Goal: Task Accomplishment & Management: Manage account settings

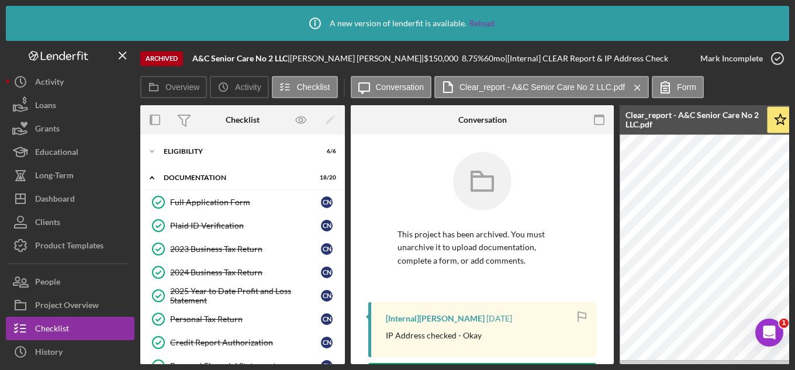
scroll to position [94, 0]
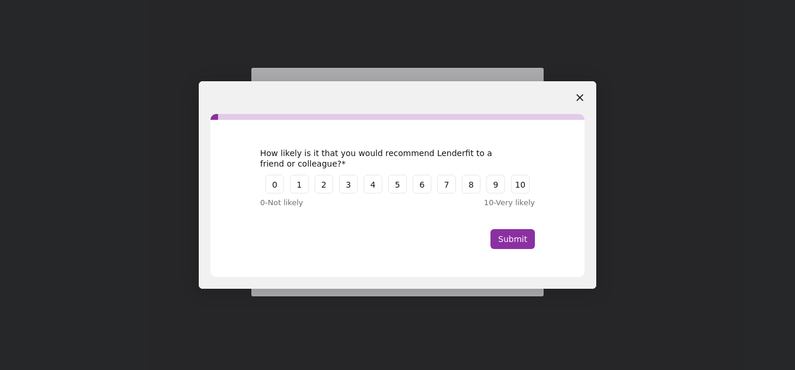
click at [584, 99] on span "Close survey" at bounding box center [579, 97] width 33 height 33
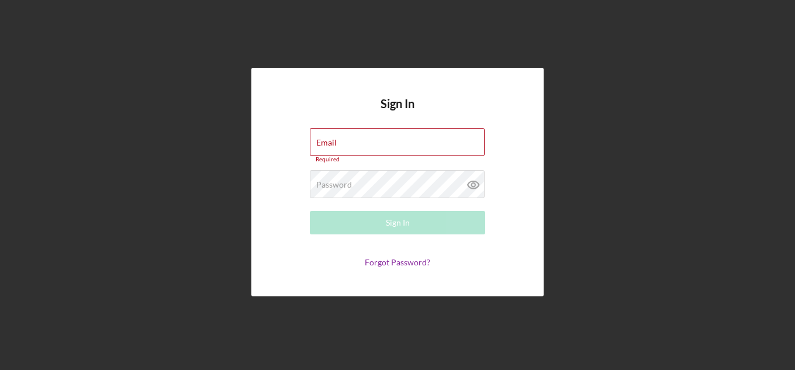
type input "[EMAIL_ADDRESS][DOMAIN_NAME]"
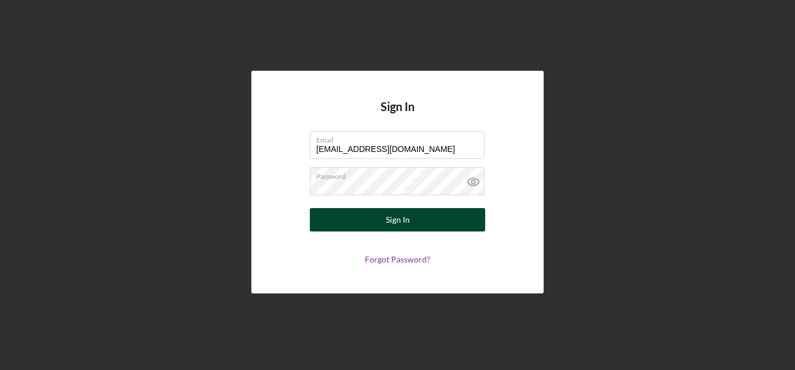
click at [378, 228] on button "Sign In" at bounding box center [397, 219] width 175 height 23
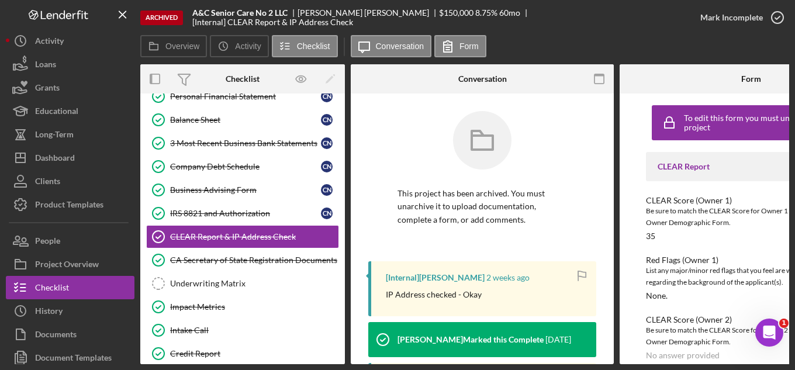
scroll to position [238, 0]
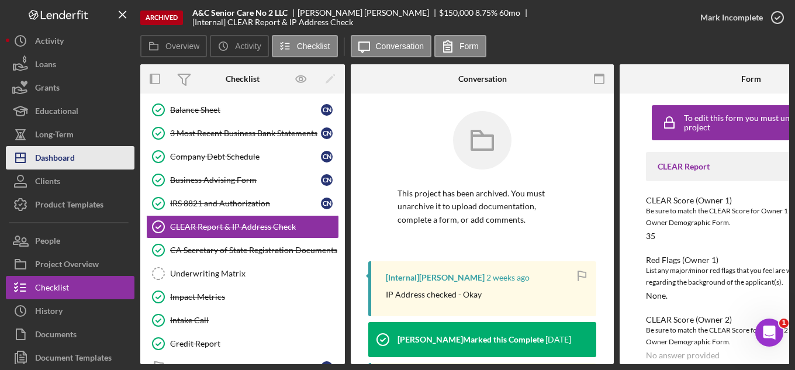
click at [65, 159] on div "Dashboard" at bounding box center [55, 159] width 40 height 26
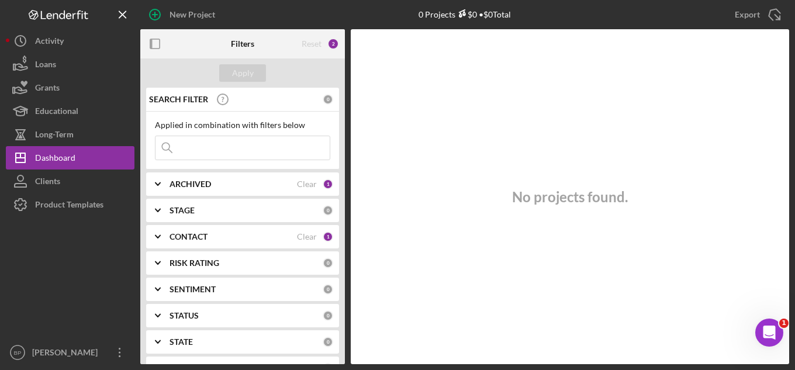
click at [261, 185] on div "ARCHIVED" at bounding box center [232, 183] width 127 height 9
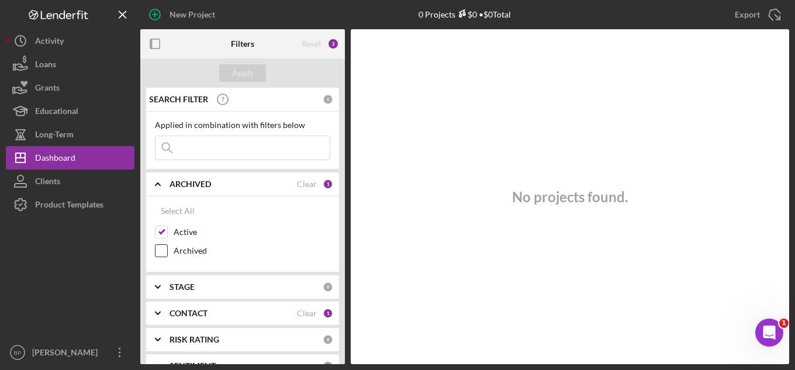
click at [164, 250] on input "Archived" at bounding box center [161, 251] width 12 height 12
checkbox input "true"
click at [214, 152] on input at bounding box center [242, 147] width 174 height 23
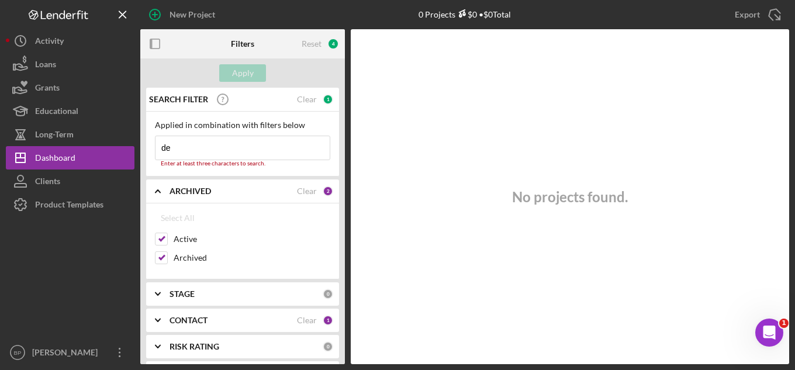
type input "d"
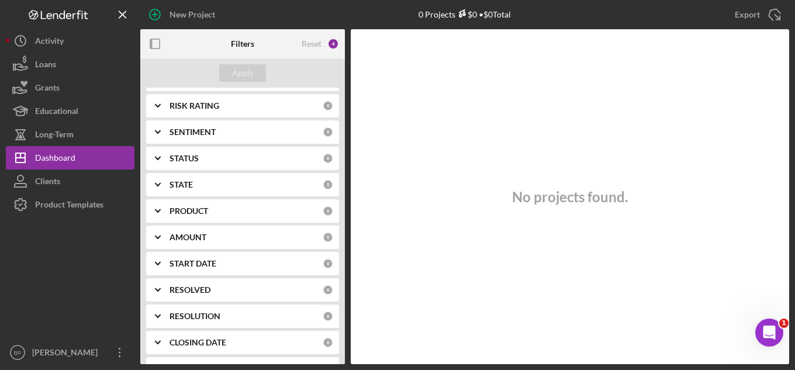
scroll to position [285, 0]
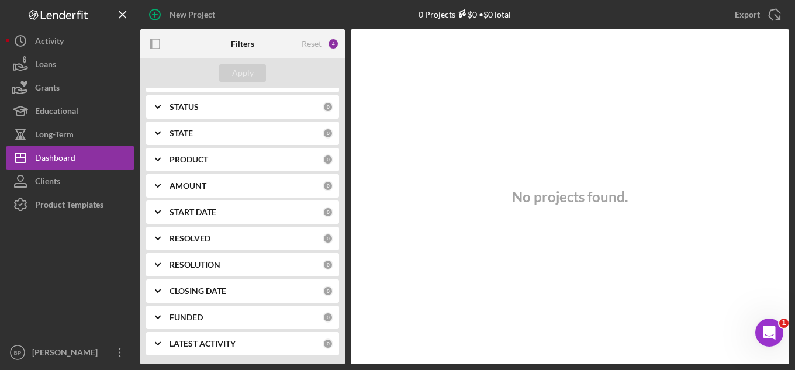
type input "ruzbeh"
click at [240, 155] on div "PRODUCT" at bounding box center [245, 159] width 153 height 9
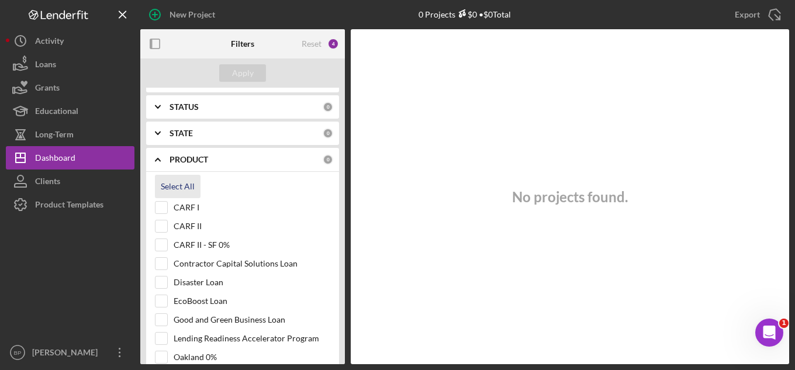
click at [177, 189] on div "Select All" at bounding box center [178, 186] width 34 height 23
checkbox input "true"
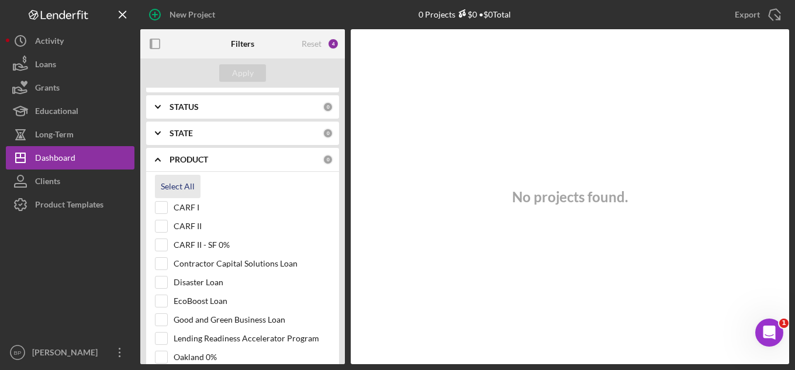
checkbox input "true"
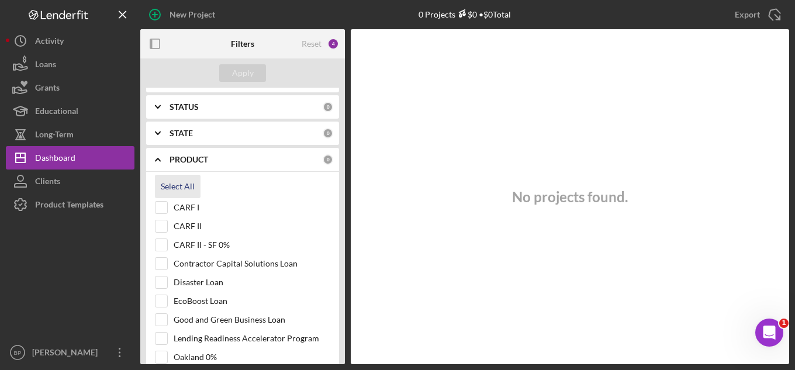
checkbox input "true"
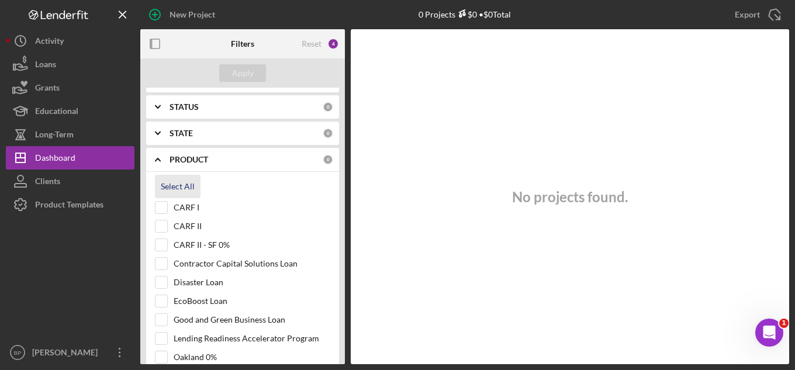
checkbox input "true"
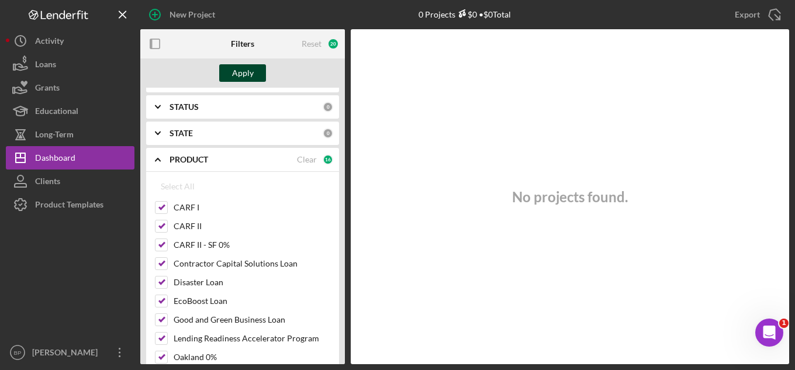
click at [242, 67] on div "Apply" at bounding box center [243, 73] width 22 height 18
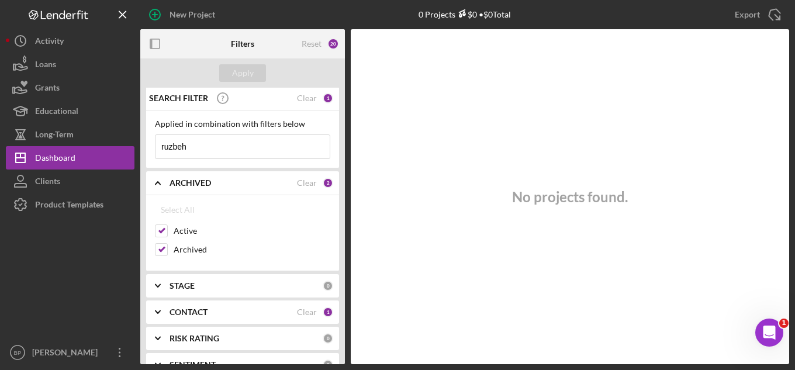
scroll to position [0, 0]
click at [190, 150] on input "ruzbeh" at bounding box center [242, 147] width 174 height 23
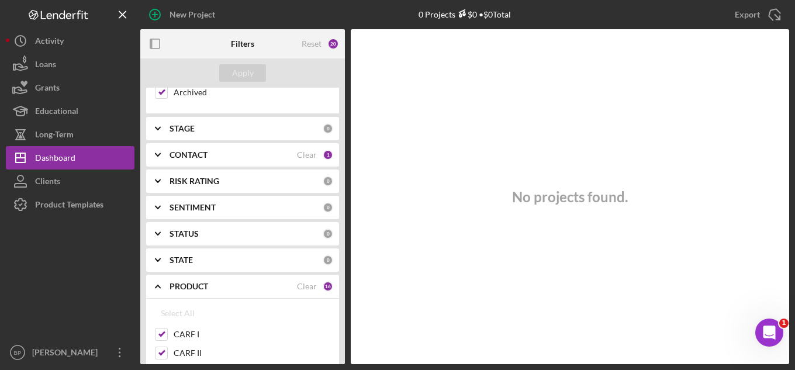
scroll to position [156, 0]
click at [214, 153] on div "CONTACT" at bounding box center [232, 157] width 127 height 9
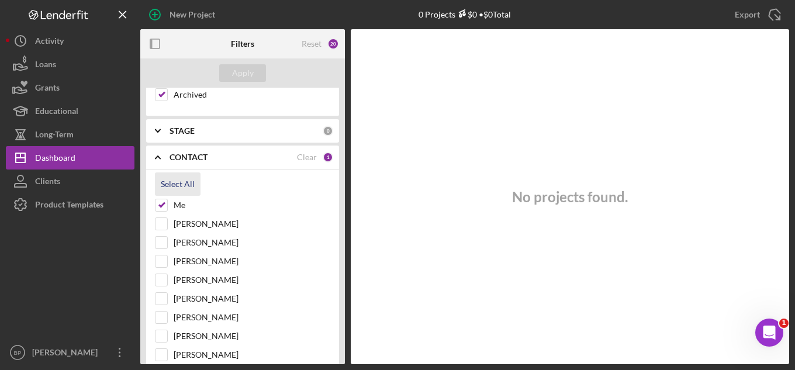
click at [179, 183] on div "Select All" at bounding box center [178, 183] width 34 height 23
checkbox input "true"
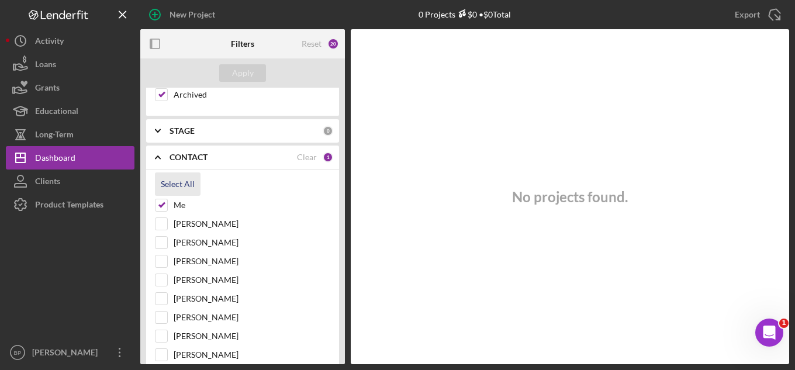
checkbox input "true"
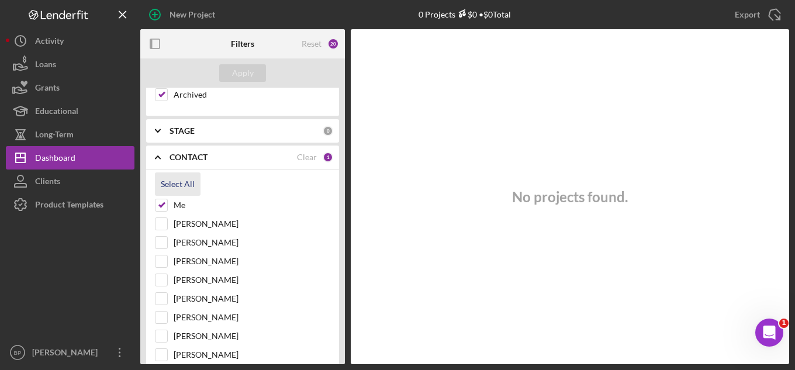
checkbox input "true"
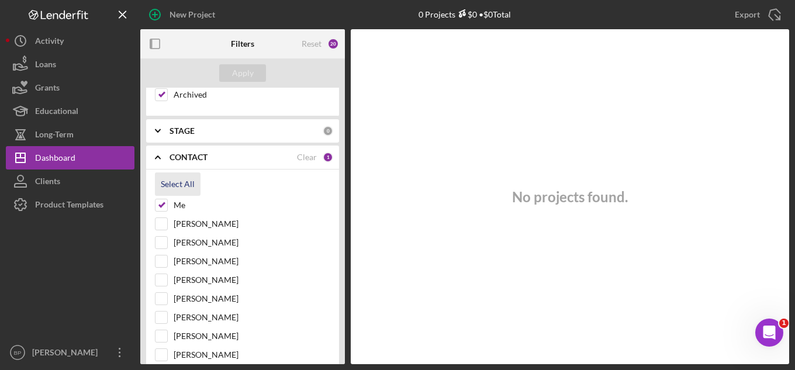
checkbox input "true"
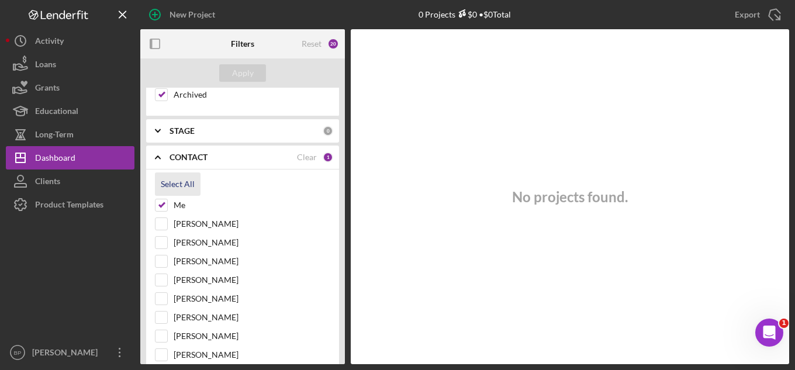
checkbox input "true"
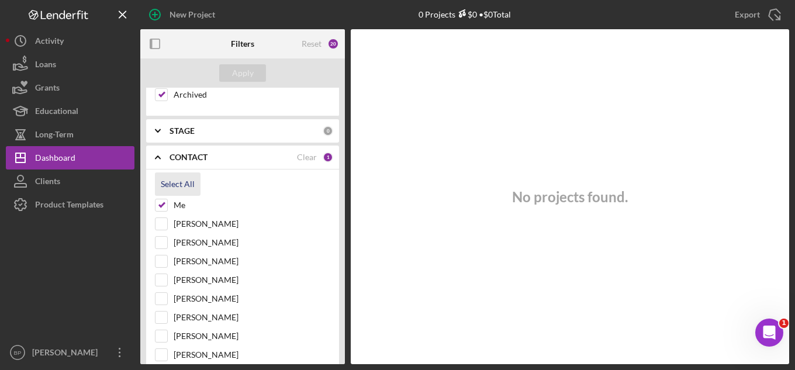
checkbox input "true"
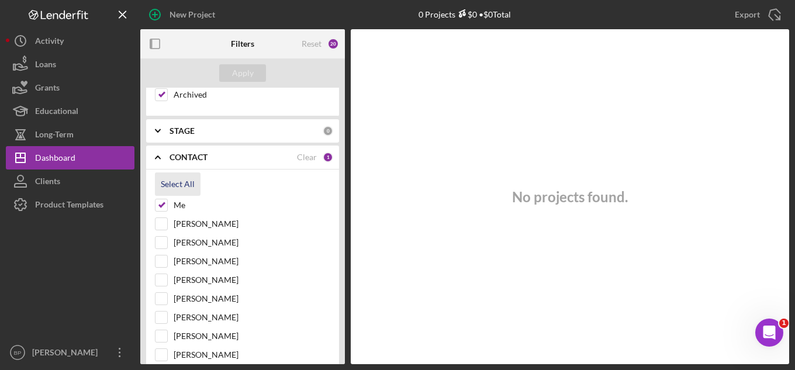
checkbox input "true"
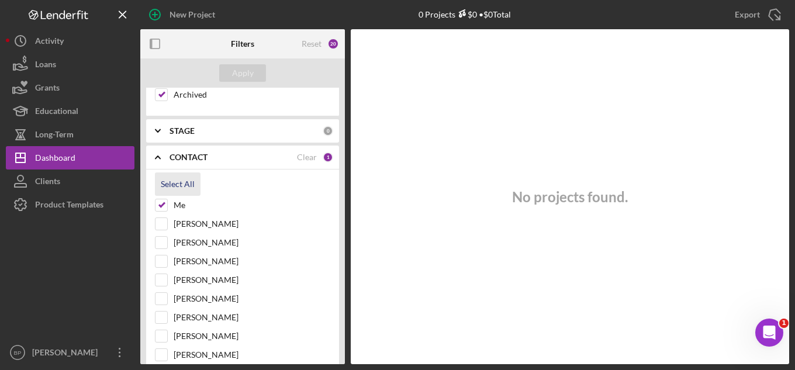
checkbox input "true"
click at [235, 71] on div "Apply" at bounding box center [243, 73] width 22 height 18
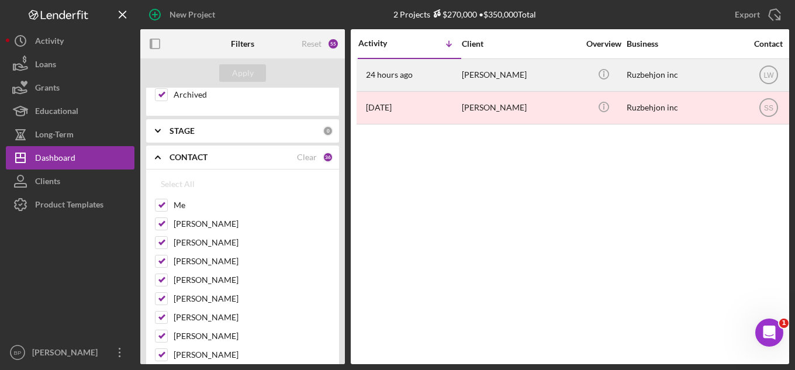
click at [514, 75] on div "[PERSON_NAME]" at bounding box center [520, 75] width 117 height 31
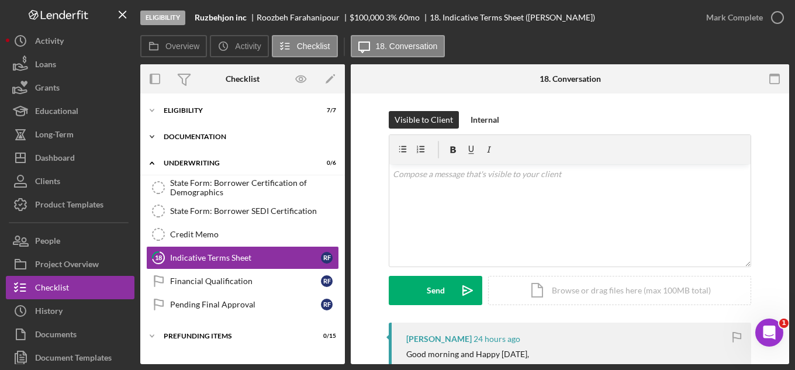
click at [194, 134] on div "Documentation" at bounding box center [247, 136] width 167 height 7
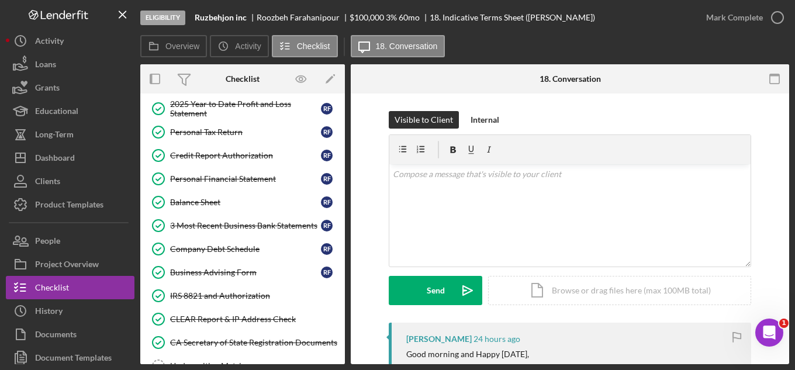
scroll to position [117, 0]
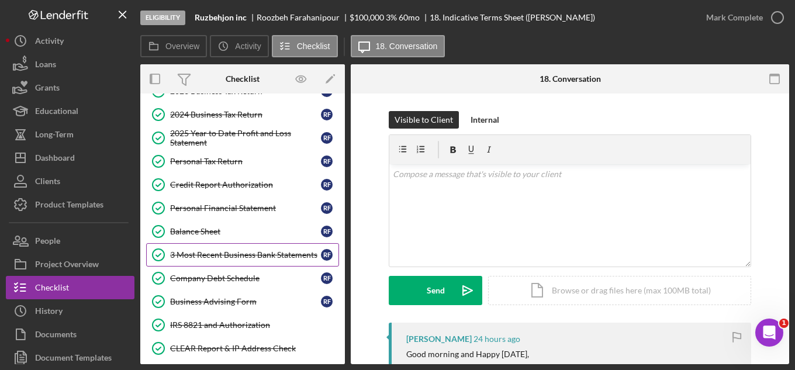
click at [212, 257] on div "3 Most Recent Business Bank Statements" at bounding box center [245, 254] width 151 height 9
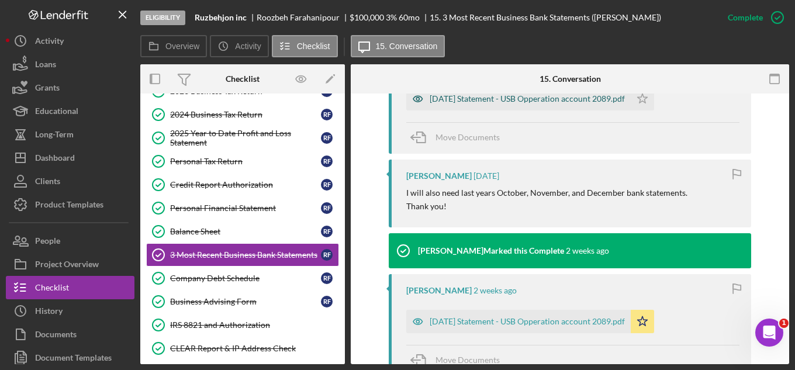
scroll to position [584, 0]
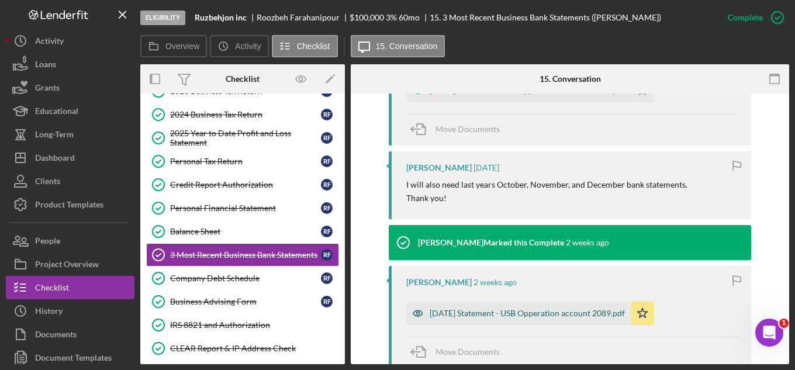
click at [479, 309] on div "[DATE] Statement - USB Opperation account 2089.pdf" at bounding box center [526, 313] width 195 height 9
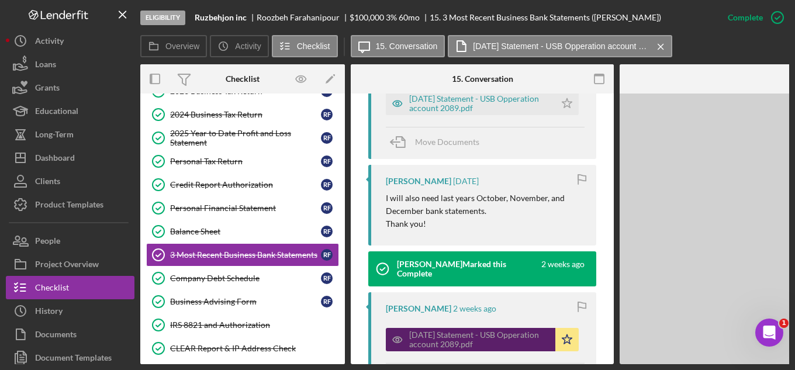
scroll to position [611, 0]
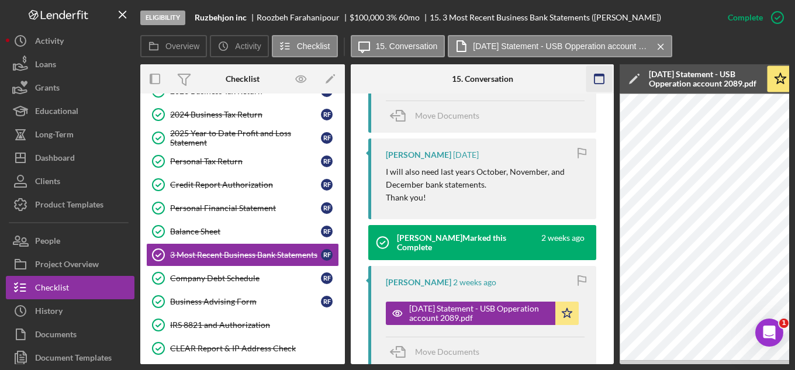
click at [598, 75] on rect "button" at bounding box center [598, 75] width 9 height 2
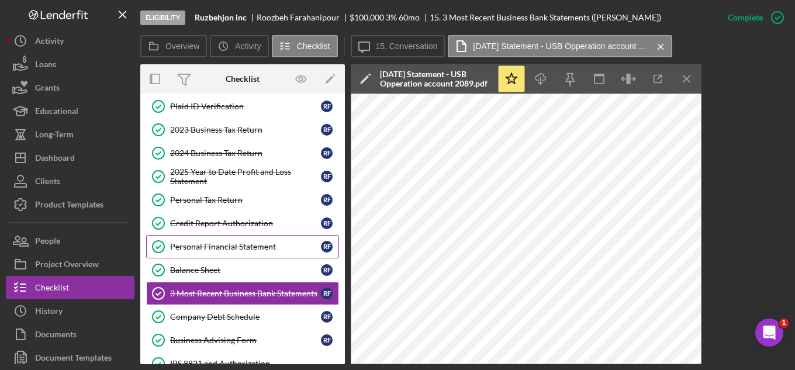
scroll to position [58, 0]
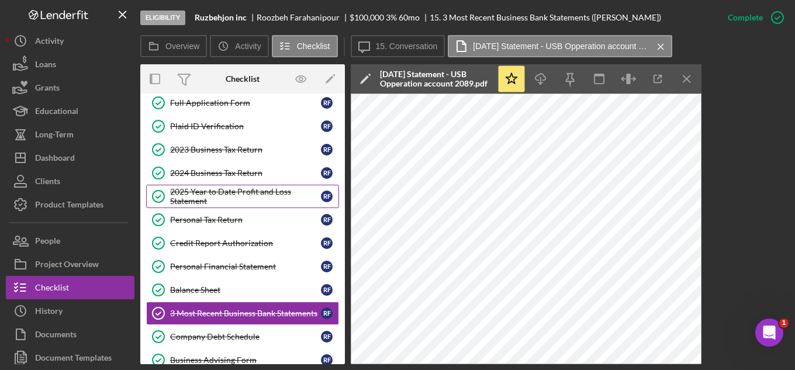
click at [206, 190] on div "2025 Year to Date Profit and Loss Statement" at bounding box center [245, 196] width 151 height 19
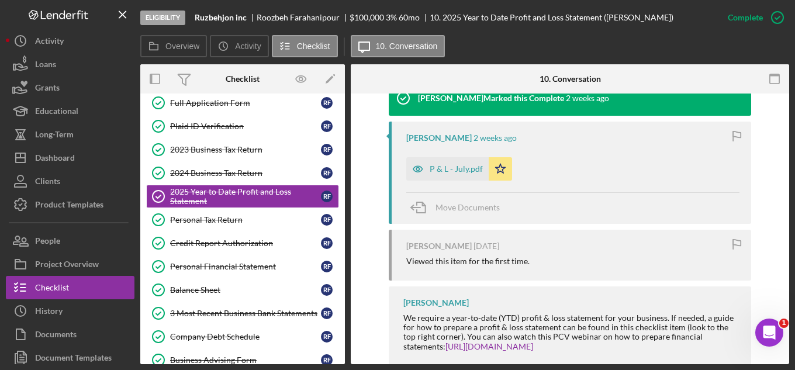
scroll to position [409, 0]
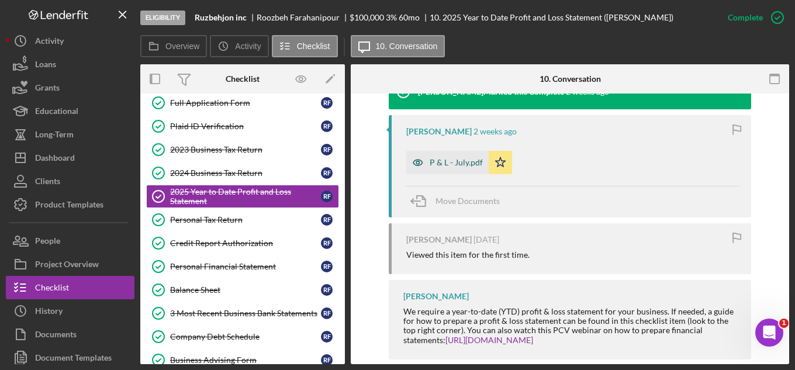
click at [452, 165] on div "P & L - July.pdf" at bounding box center [455, 162] width 53 height 9
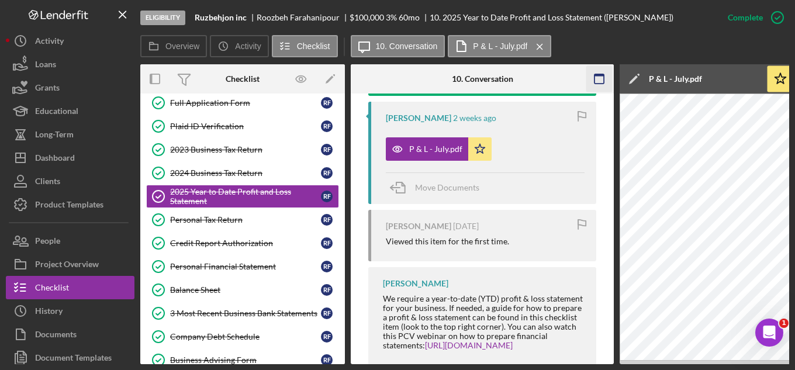
click at [608, 81] on icon "button" at bounding box center [599, 79] width 26 height 26
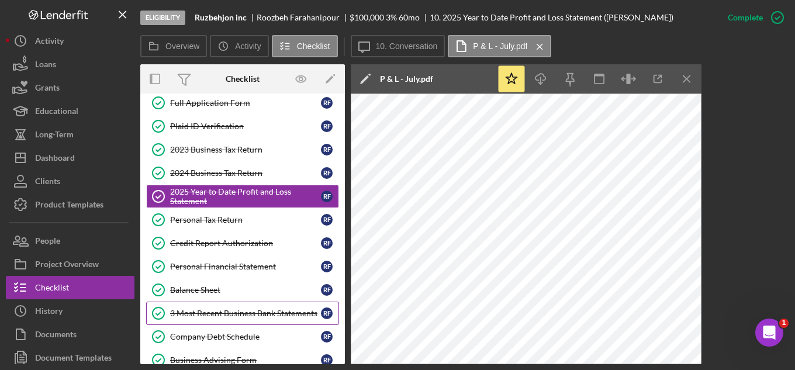
click at [231, 318] on div "3 Most Recent Business Bank Statements" at bounding box center [245, 313] width 151 height 9
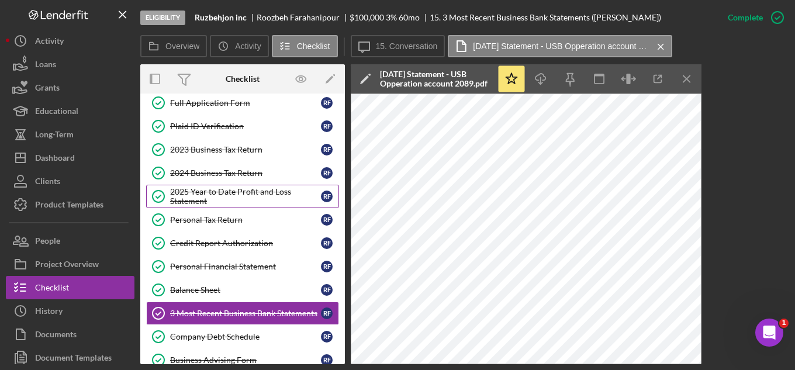
click at [217, 192] on div "2025 Year to Date Profit and Loss Statement" at bounding box center [245, 196] width 151 height 19
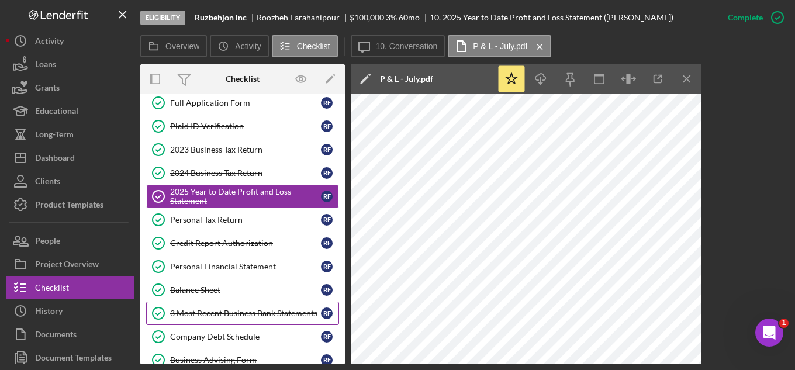
click at [195, 311] on div "3 Most Recent Business Bank Statements" at bounding box center [245, 313] width 151 height 9
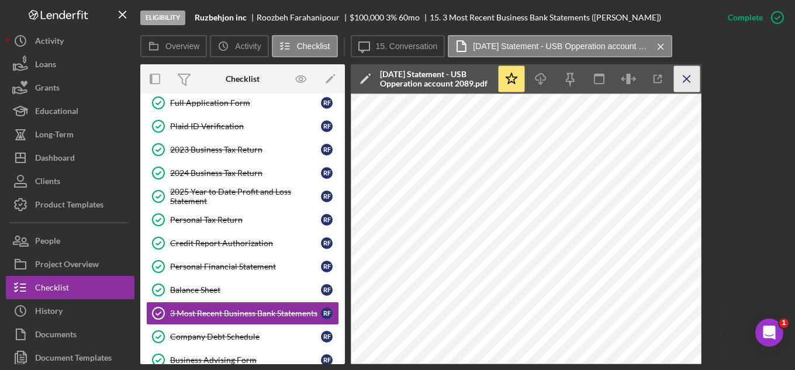
click at [685, 77] on icon "Icon/Menu Close" at bounding box center [687, 79] width 26 height 26
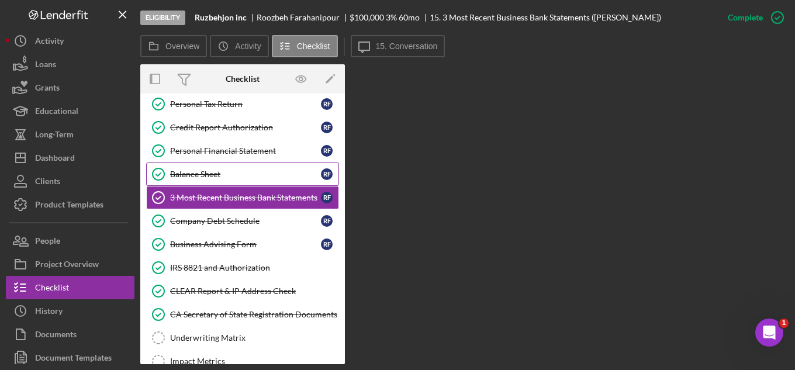
scroll to position [175, 0]
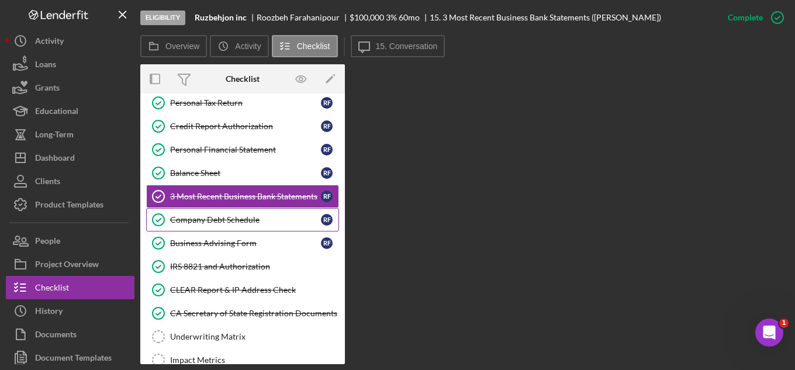
click at [198, 224] on div "Company Debt Schedule" at bounding box center [245, 219] width 151 height 9
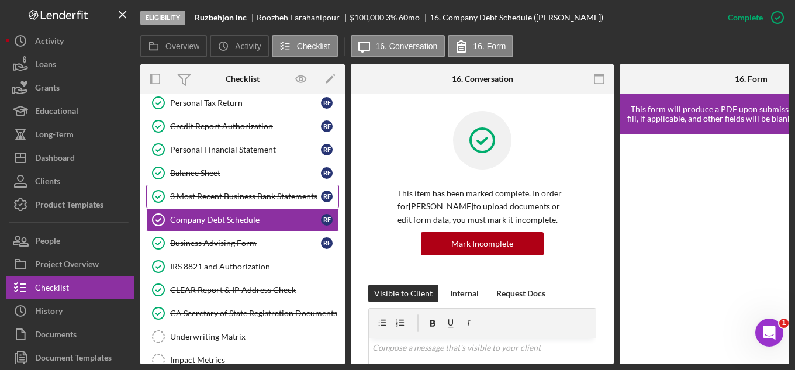
click at [199, 199] on div "3 Most Recent Business Bank Statements" at bounding box center [245, 196] width 151 height 9
